Goal: Navigation & Orientation: Understand site structure

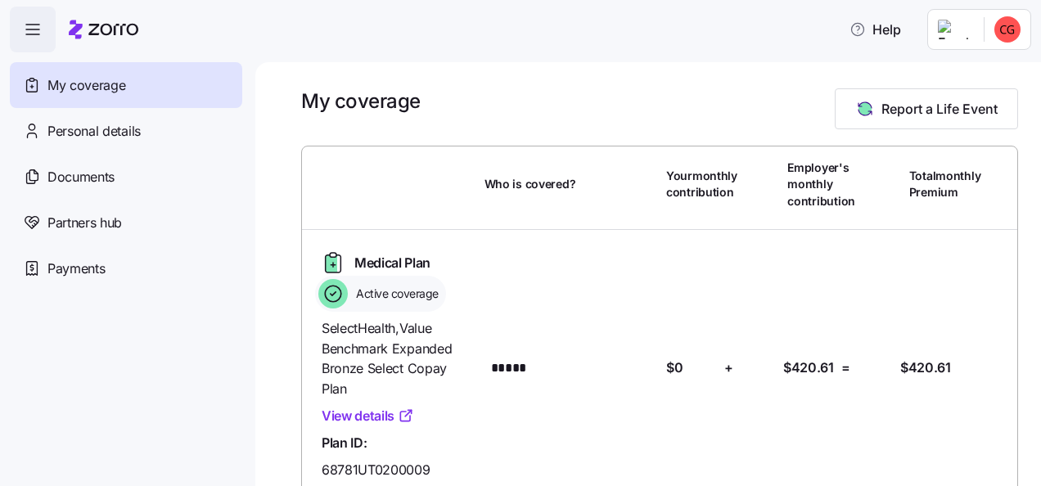
scroll to position [82, 0]
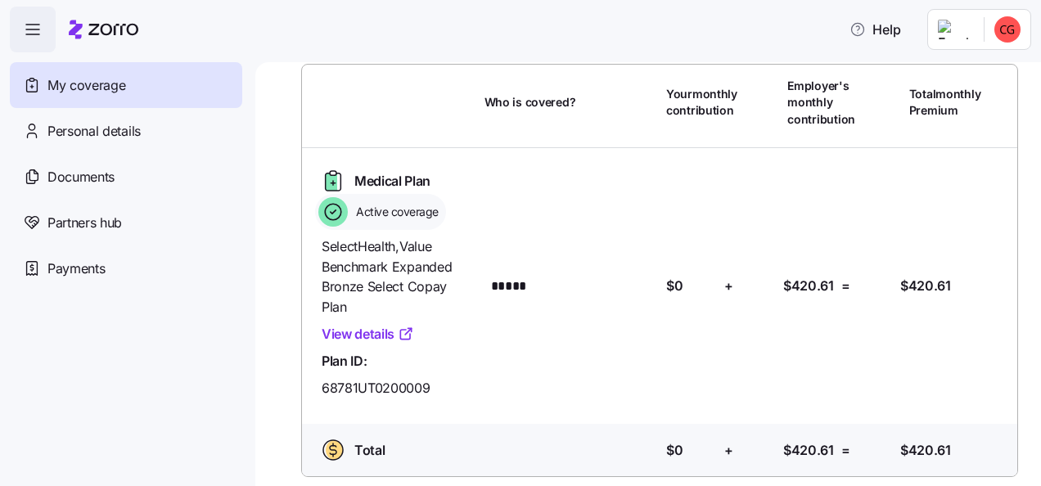
click at [376, 340] on link "View details" at bounding box center [368, 334] width 92 height 20
click at [95, 185] on span "Documents" at bounding box center [80, 177] width 67 height 20
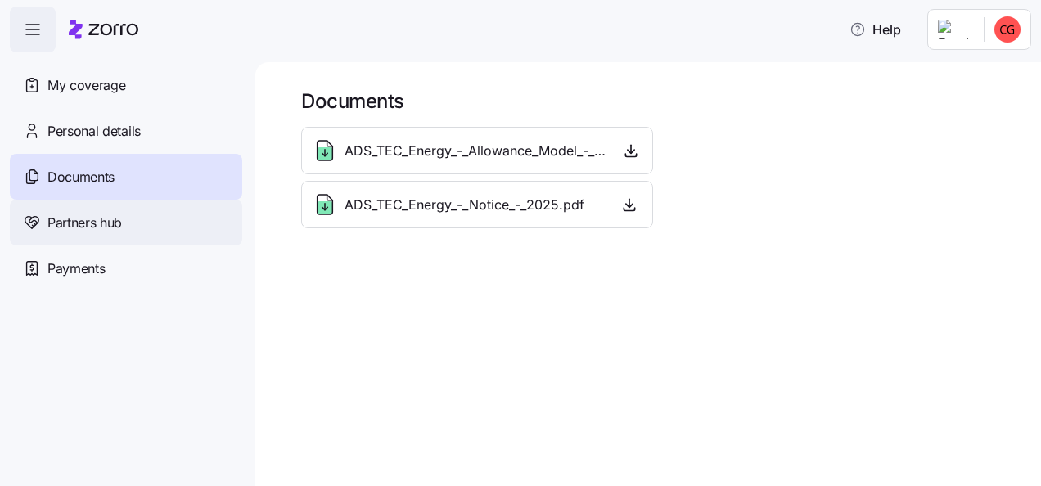
click at [128, 223] on div "Partners hub" at bounding box center [126, 223] width 232 height 46
